Goal: Task Accomplishment & Management: Use online tool/utility

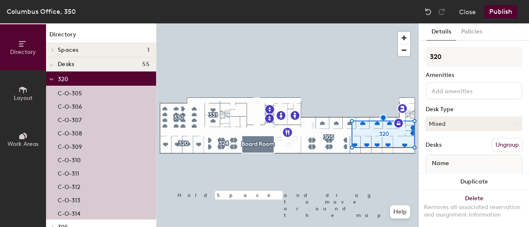
scroll to position [126, 0]
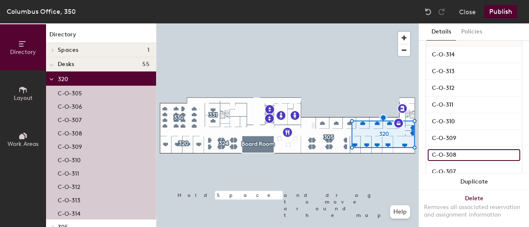
click at [438, 155] on input "C-O-308" at bounding box center [474, 155] width 93 height 12
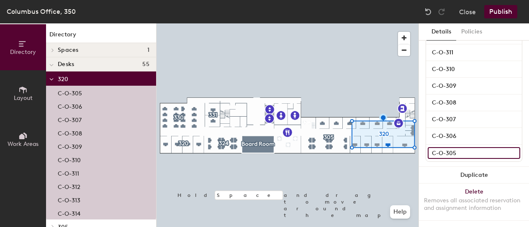
click at [443, 147] on input "C-O-305" at bounding box center [474, 153] width 93 height 12
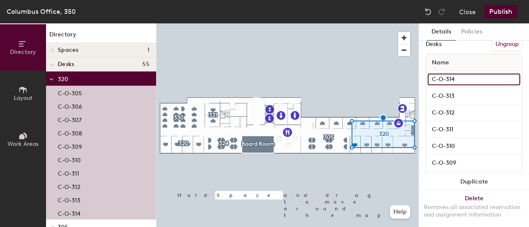
click at [449, 80] on input "C-O-314" at bounding box center [474, 80] width 93 height 12
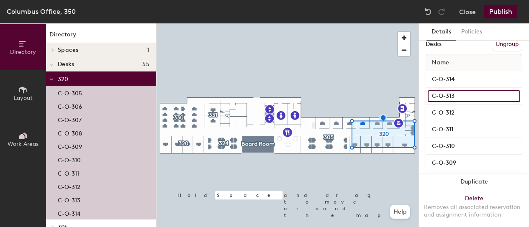
click at [444, 98] on input "C-O-313" at bounding box center [474, 96] width 93 height 12
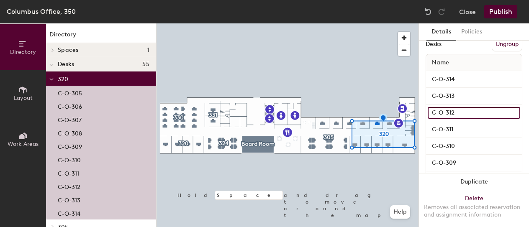
click at [446, 114] on input "C-O-312" at bounding box center [474, 113] width 93 height 12
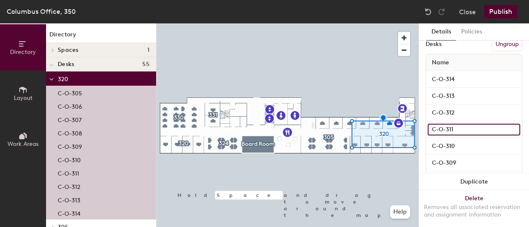
click at [441, 128] on input "C-O-311" at bounding box center [474, 130] width 93 height 12
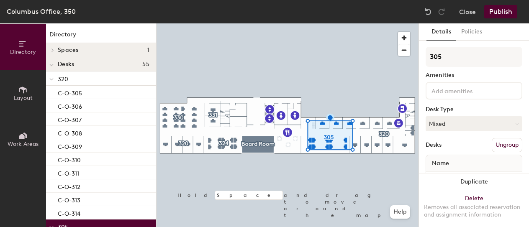
click at [436, 145] on div "Desks" at bounding box center [434, 145] width 16 height 7
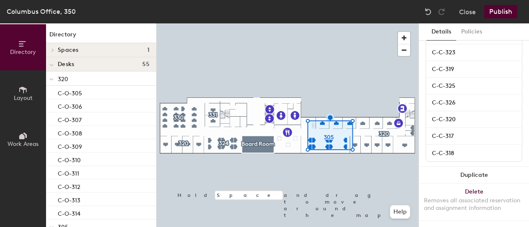
scroll to position [185, 0]
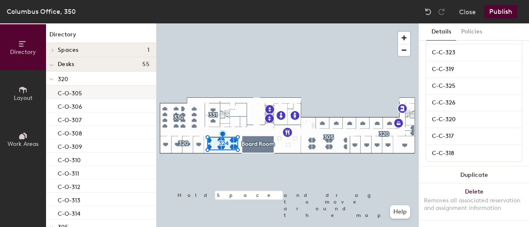
click at [86, 93] on div "C-O-305" at bounding box center [101, 92] width 110 height 13
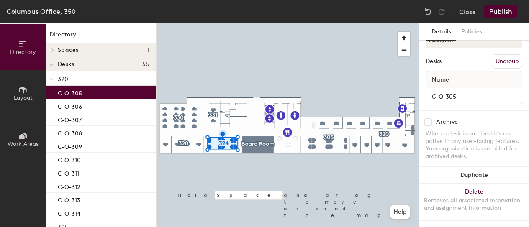
scroll to position [90, 0]
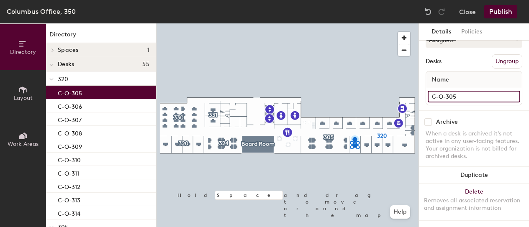
click at [485, 91] on input "C-O-305" at bounding box center [474, 97] width 93 height 12
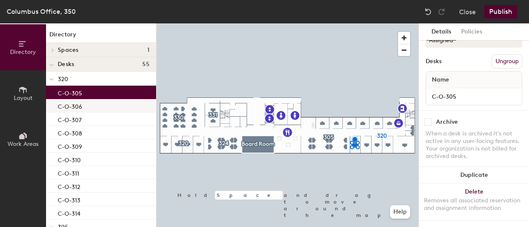
click at [85, 103] on div "C-O-306" at bounding box center [101, 105] width 110 height 13
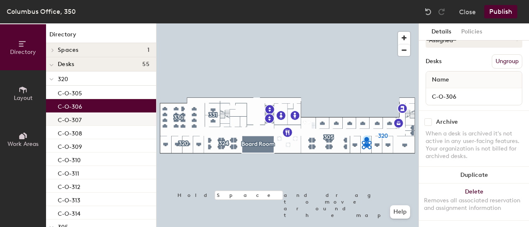
click at [91, 119] on div "C-O-307" at bounding box center [101, 119] width 110 height 13
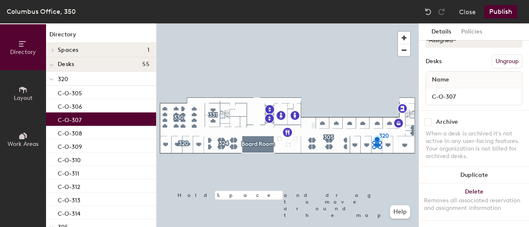
click at [404, 23] on div at bounding box center [288, 23] width 262 height 0
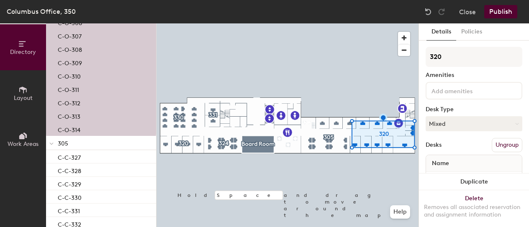
scroll to position [126, 0]
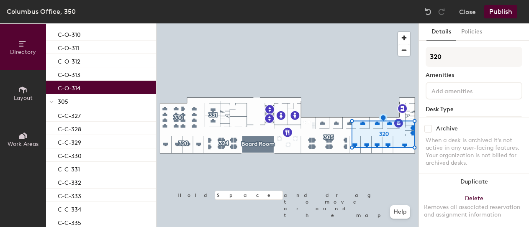
click at [91, 87] on div "C-O-314" at bounding box center [101, 87] width 110 height 13
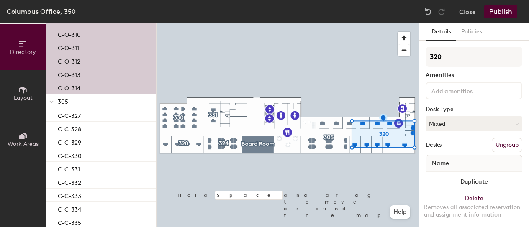
click at [70, 62] on p "C-O-312" at bounding box center [69, 61] width 23 height 10
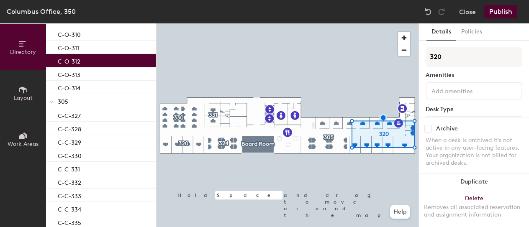
click at [70, 54] on div "C-O-312" at bounding box center [101, 60] width 110 height 13
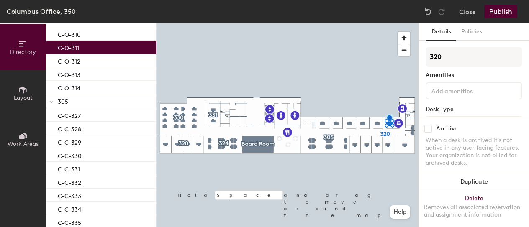
click at [73, 50] on p "C-O-311" at bounding box center [68, 47] width 21 height 10
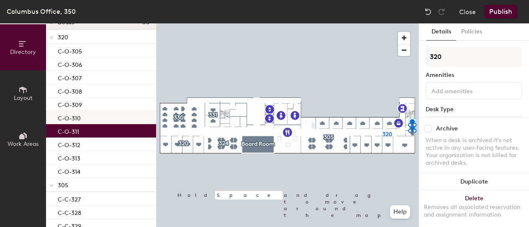
click at [73, 119] on p "C-O-310" at bounding box center [69, 118] width 23 height 10
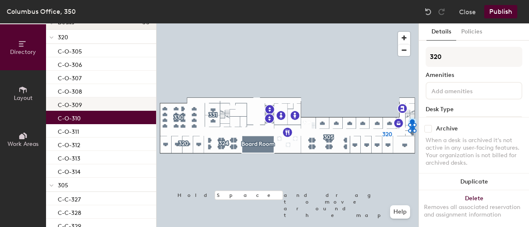
click at [71, 107] on p "C-O-309" at bounding box center [70, 104] width 24 height 10
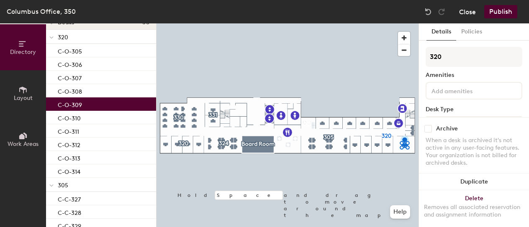
click at [473, 12] on button "Close" at bounding box center [467, 11] width 17 height 13
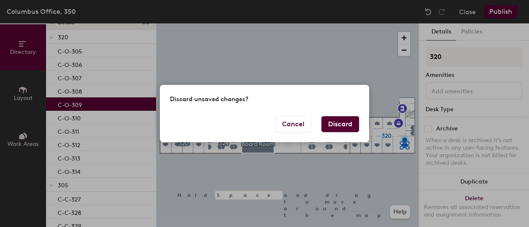
click at [332, 124] on button "Discard" at bounding box center [341, 124] width 38 height 16
